Goal: Use online tool/utility

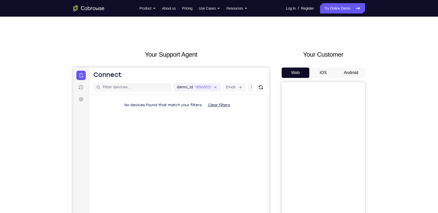
click at [352, 68] on button "Android" at bounding box center [351, 73] width 28 height 10
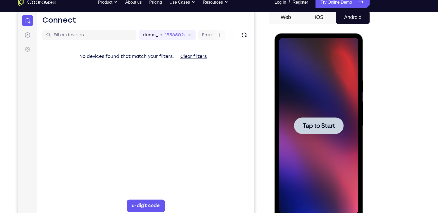
click at [316, 111] on span "Tap to Start" at bounding box center [311, 110] width 27 height 5
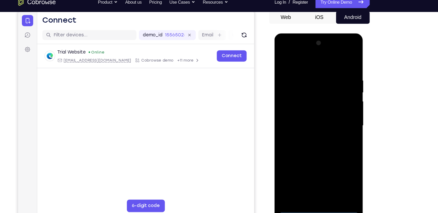
click at [312, 182] on div at bounding box center [311, 110] width 66 height 146
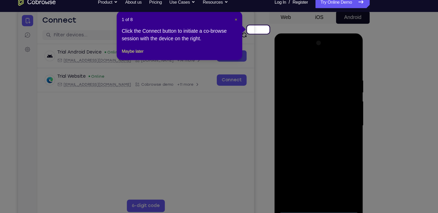
click at [255, 21] on span "×" at bounding box center [254, 23] width 2 height 4
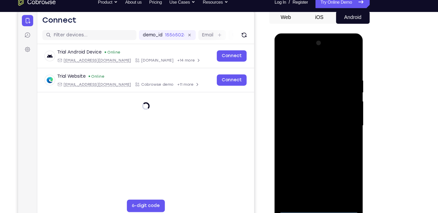
click at [335, 154] on div at bounding box center [311, 110] width 66 height 146
click at [296, 56] on div at bounding box center [311, 110] width 66 height 146
click at [334, 108] on div at bounding box center [311, 110] width 66 height 146
click at [305, 117] on div at bounding box center [311, 110] width 66 height 146
click at [314, 105] on div at bounding box center [311, 110] width 66 height 146
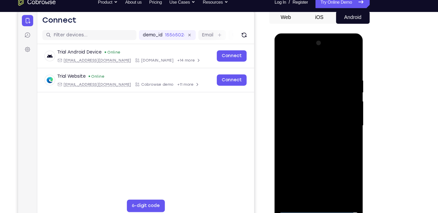
click at [307, 100] on div at bounding box center [311, 110] width 66 height 146
click at [299, 110] on div at bounding box center [311, 110] width 66 height 146
click at [311, 126] on div at bounding box center [311, 110] width 66 height 146
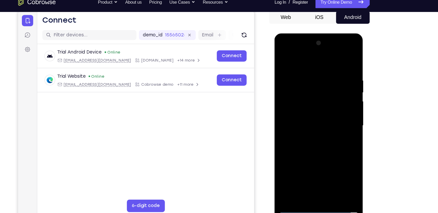
click at [311, 125] on div at bounding box center [311, 110] width 66 height 146
click at [315, 132] on div at bounding box center [311, 110] width 66 height 146
click at [323, 174] on div at bounding box center [311, 110] width 66 height 146
click at [312, 138] on div at bounding box center [311, 110] width 66 height 146
click at [284, 60] on div at bounding box center [311, 110] width 66 height 146
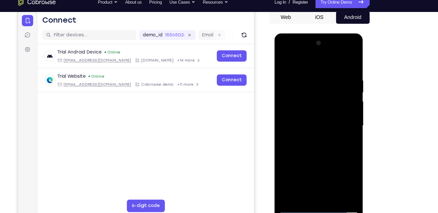
click at [338, 58] on div at bounding box center [311, 110] width 66 height 146
click at [283, 56] on div at bounding box center [311, 110] width 66 height 146
click at [301, 66] on div at bounding box center [311, 110] width 66 height 146
click at [335, 87] on div at bounding box center [311, 110] width 66 height 146
click at [335, 77] on div at bounding box center [311, 110] width 66 height 146
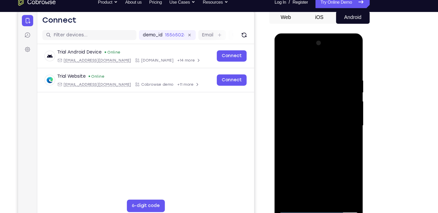
click at [334, 75] on div at bounding box center [311, 110] width 66 height 146
click at [338, 59] on div at bounding box center [311, 110] width 66 height 146
drag, startPoint x: 336, startPoint y: 69, endPoint x: 300, endPoint y: 73, distance: 36.1
click at [300, 73] on div at bounding box center [311, 110] width 66 height 146
drag, startPoint x: 301, startPoint y: 74, endPoint x: 338, endPoint y: 74, distance: 36.7
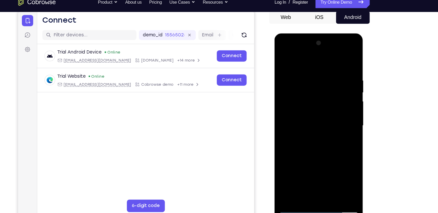
click at [338, 74] on div at bounding box center [311, 110] width 66 height 146
click at [288, 67] on div at bounding box center [311, 110] width 66 height 146
click at [287, 169] on div at bounding box center [311, 110] width 66 height 146
drag, startPoint x: 315, startPoint y: 131, endPoint x: 318, endPoint y: 100, distance: 31.4
click at [318, 100] on div at bounding box center [311, 110] width 66 height 146
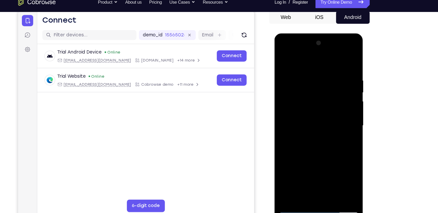
click at [288, 87] on div at bounding box center [311, 110] width 66 height 146
click at [338, 61] on div at bounding box center [311, 110] width 66 height 146
click at [321, 173] on div at bounding box center [311, 110] width 66 height 146
click at [299, 104] on div at bounding box center [311, 110] width 66 height 146
click at [296, 122] on div at bounding box center [311, 110] width 66 height 146
